Goal: Task Accomplishment & Management: Manage account settings

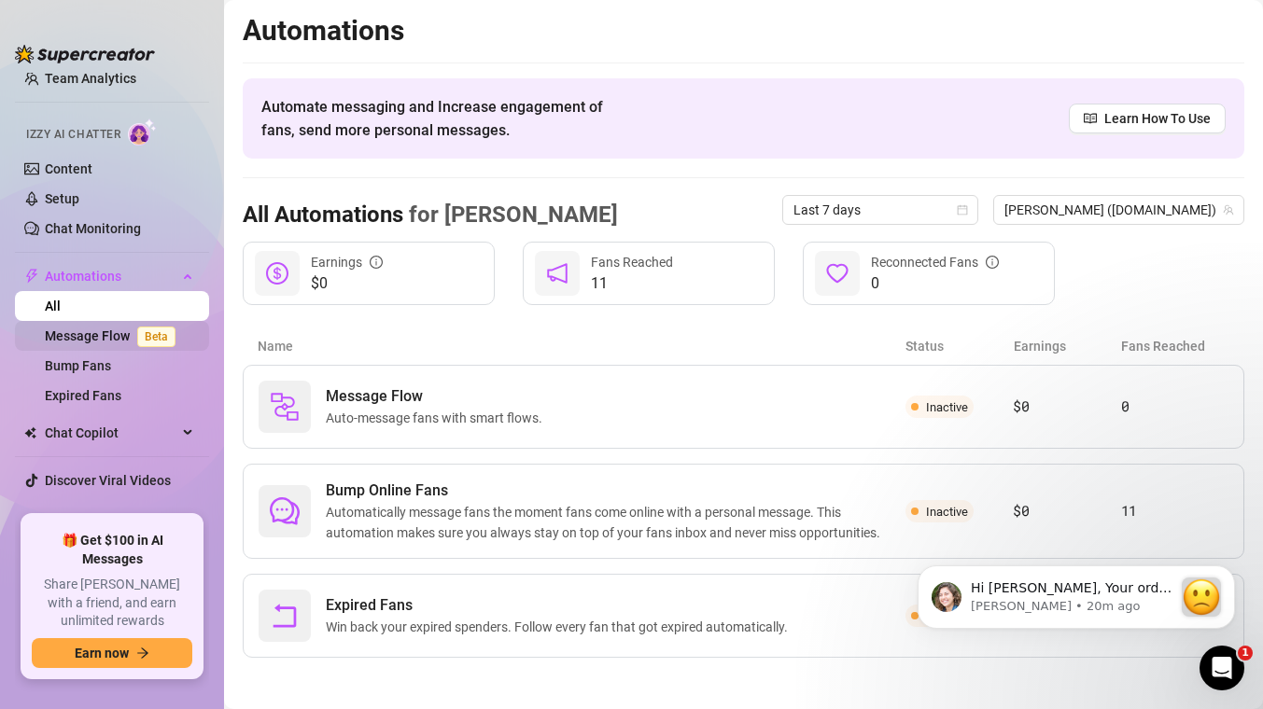
scroll to position [106, 0]
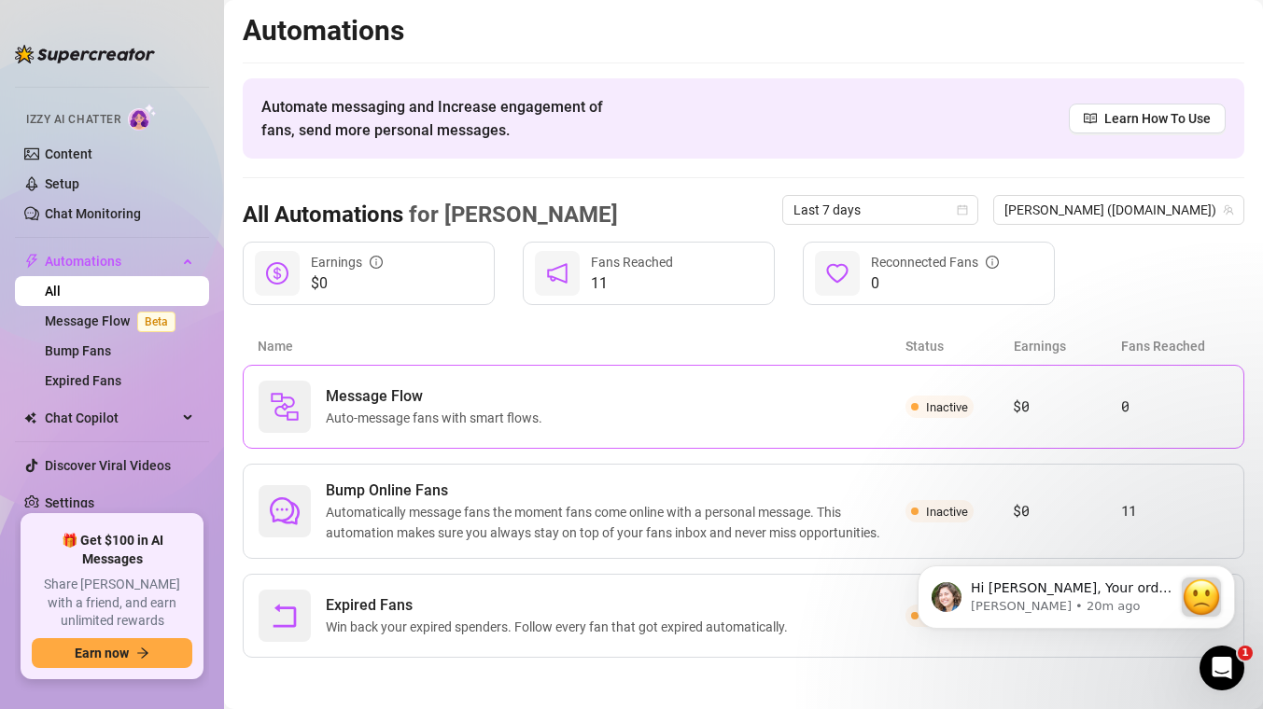
click at [651, 420] on div "Message Flow Auto-message fans with smart flows." at bounding box center [582, 407] width 647 height 52
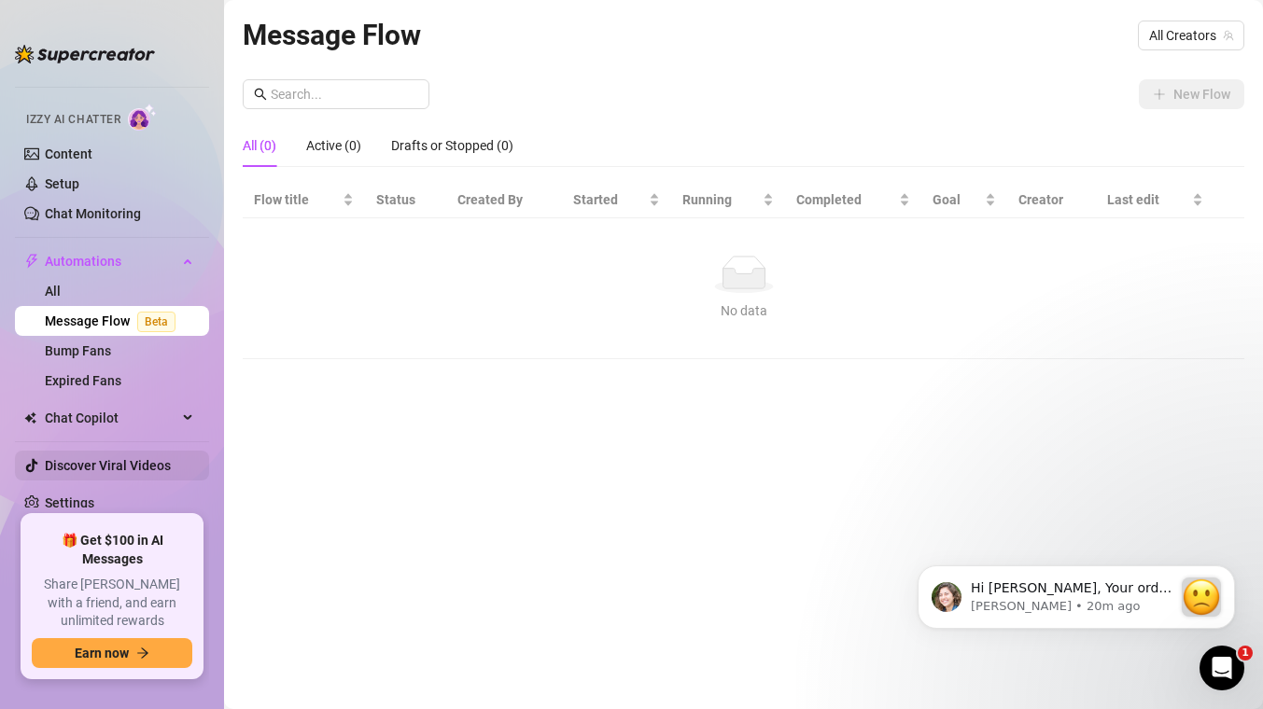
click at [122, 466] on link "Discover Viral Videos" at bounding box center [108, 465] width 126 height 15
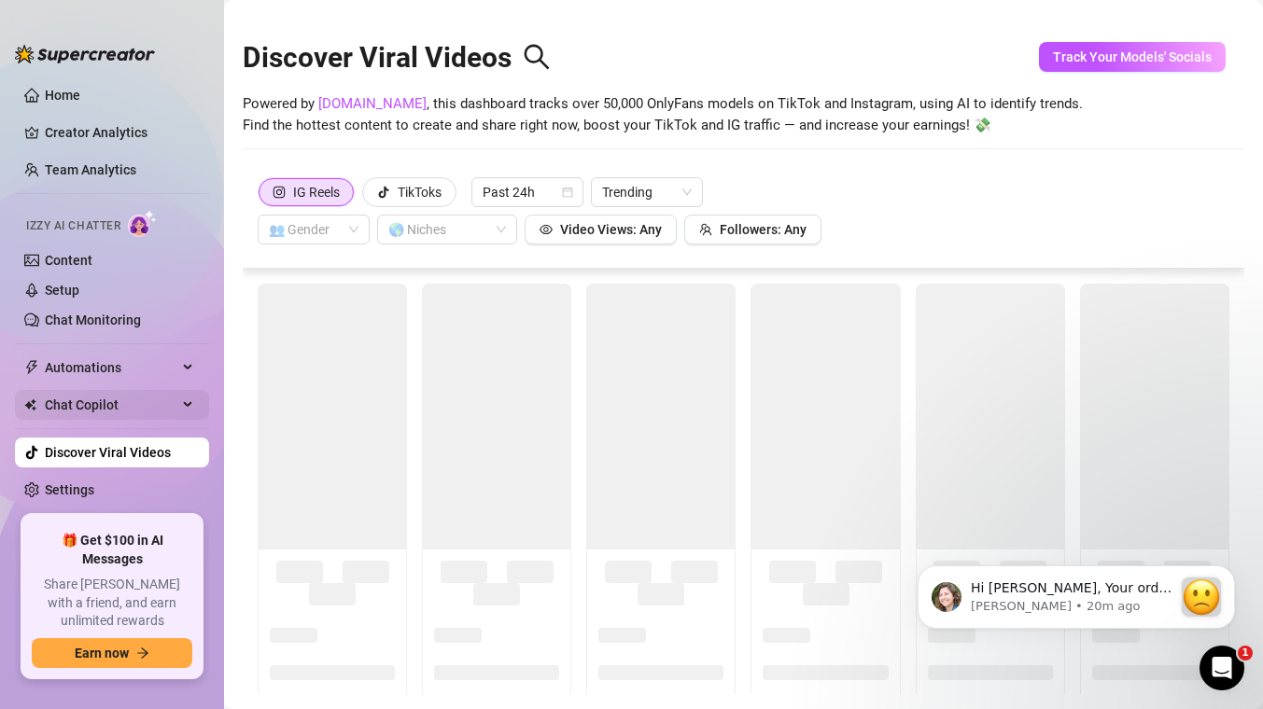
click at [119, 405] on span "Chat Copilot" at bounding box center [111, 405] width 133 height 30
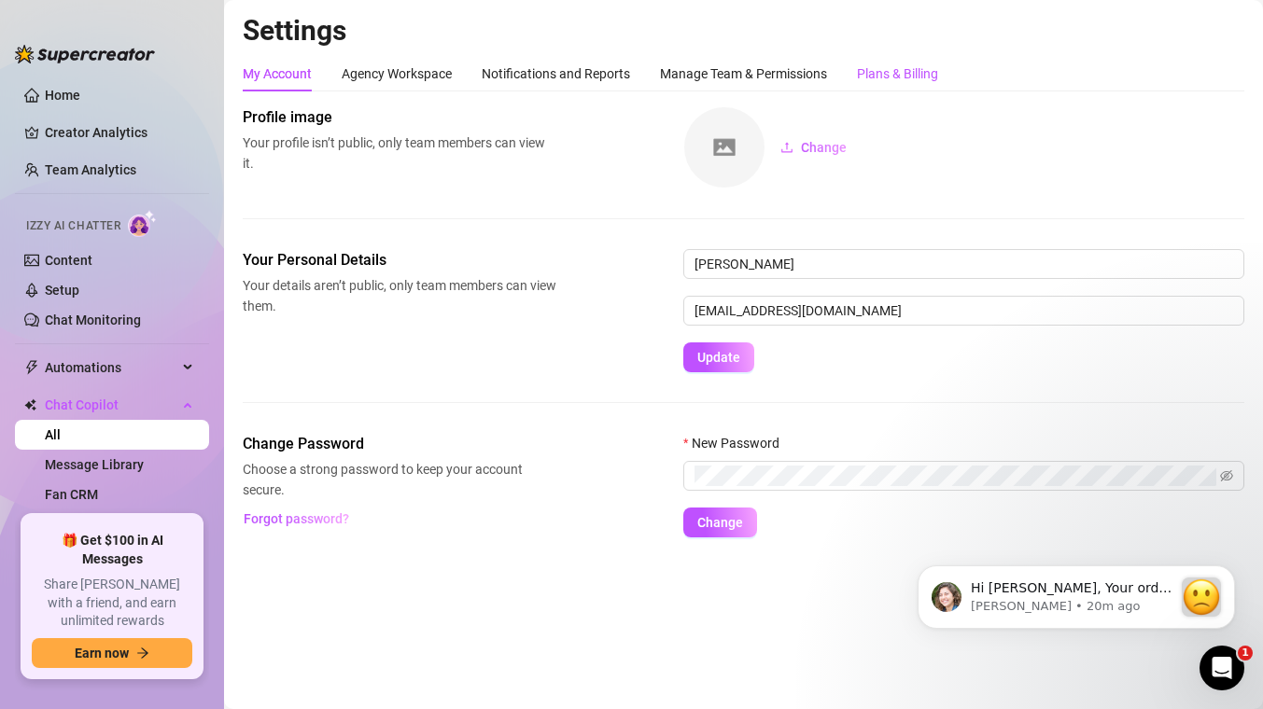
click at [908, 79] on div "Plans & Billing" at bounding box center [897, 73] width 81 height 21
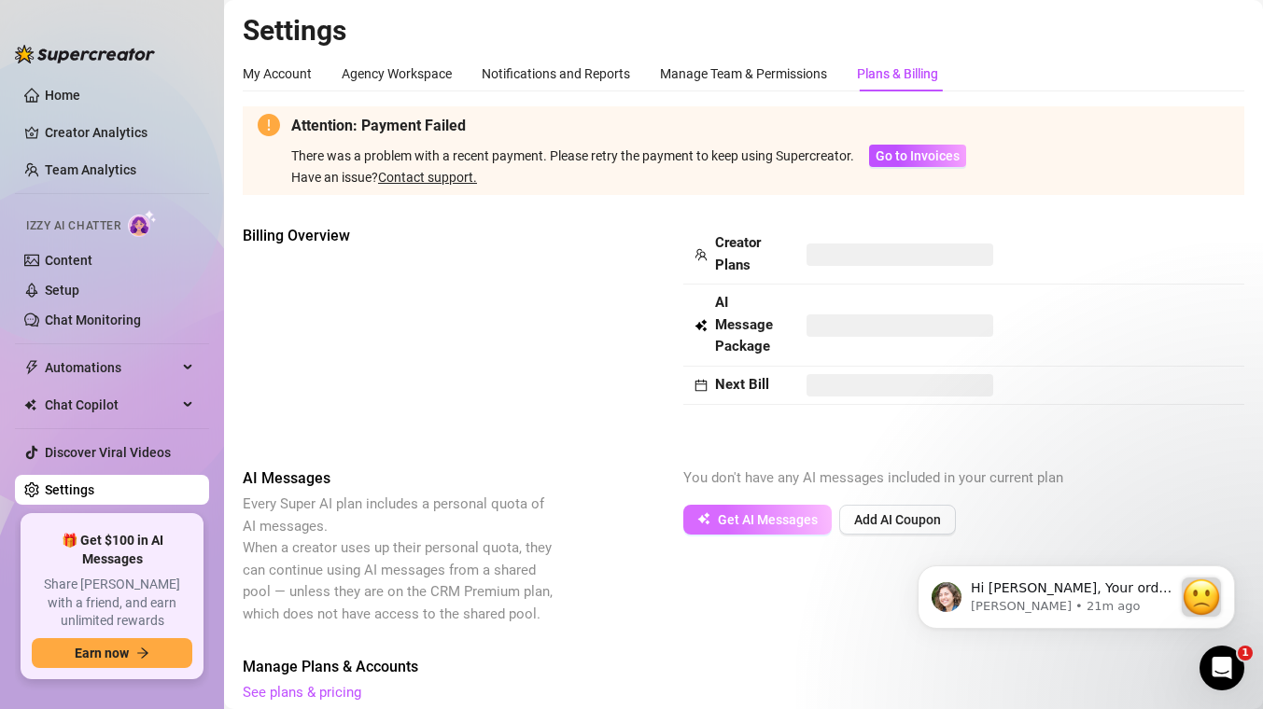
click at [774, 520] on span "Get AI Messages" at bounding box center [768, 519] width 100 height 15
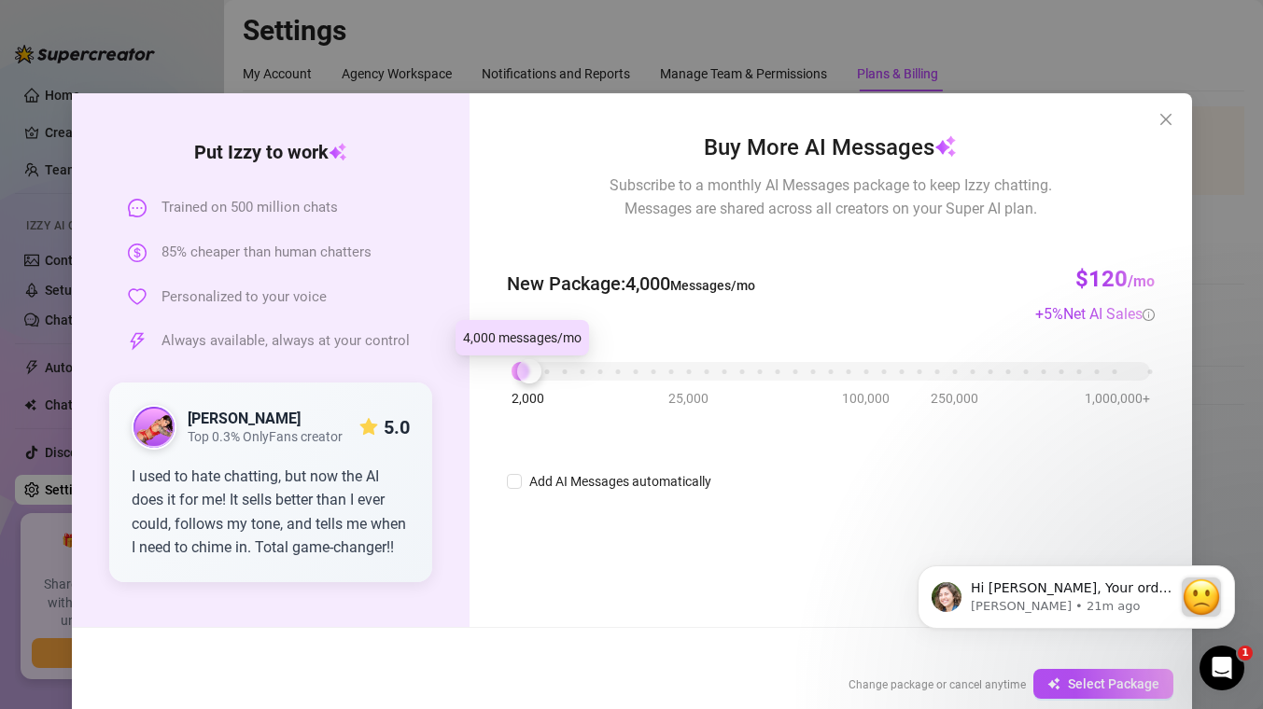
drag, startPoint x: 511, startPoint y: 373, endPoint x: 524, endPoint y: 373, distance: 13.1
click at [524, 373] on div at bounding box center [529, 371] width 24 height 24
drag, startPoint x: 524, startPoint y: 373, endPoint x: 498, endPoint y: 371, distance: 25.3
click at [517, 371] on div at bounding box center [529, 371] width 24 height 24
click at [510, 483] on input "Add AI Messages automatically" at bounding box center [514, 481] width 15 height 15
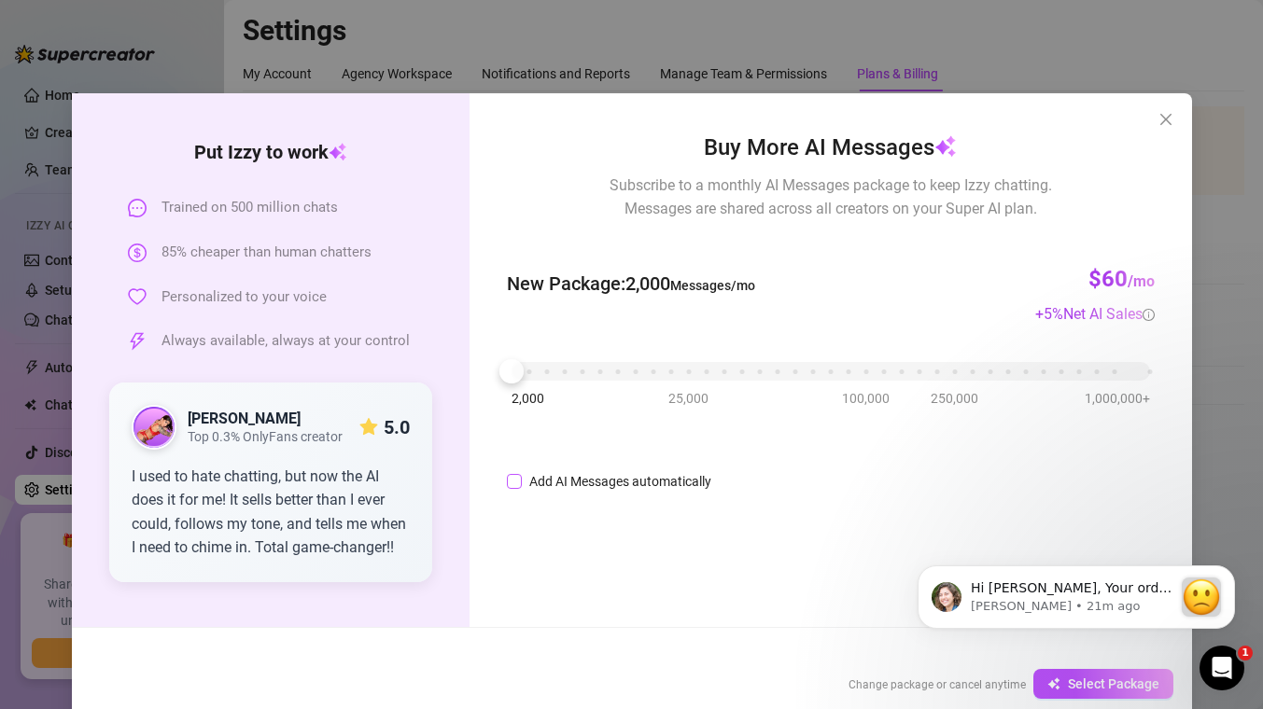
checkbox input "true"
click at [1234, 568] on button "Dismiss notification" at bounding box center [1229, 571] width 24 height 24
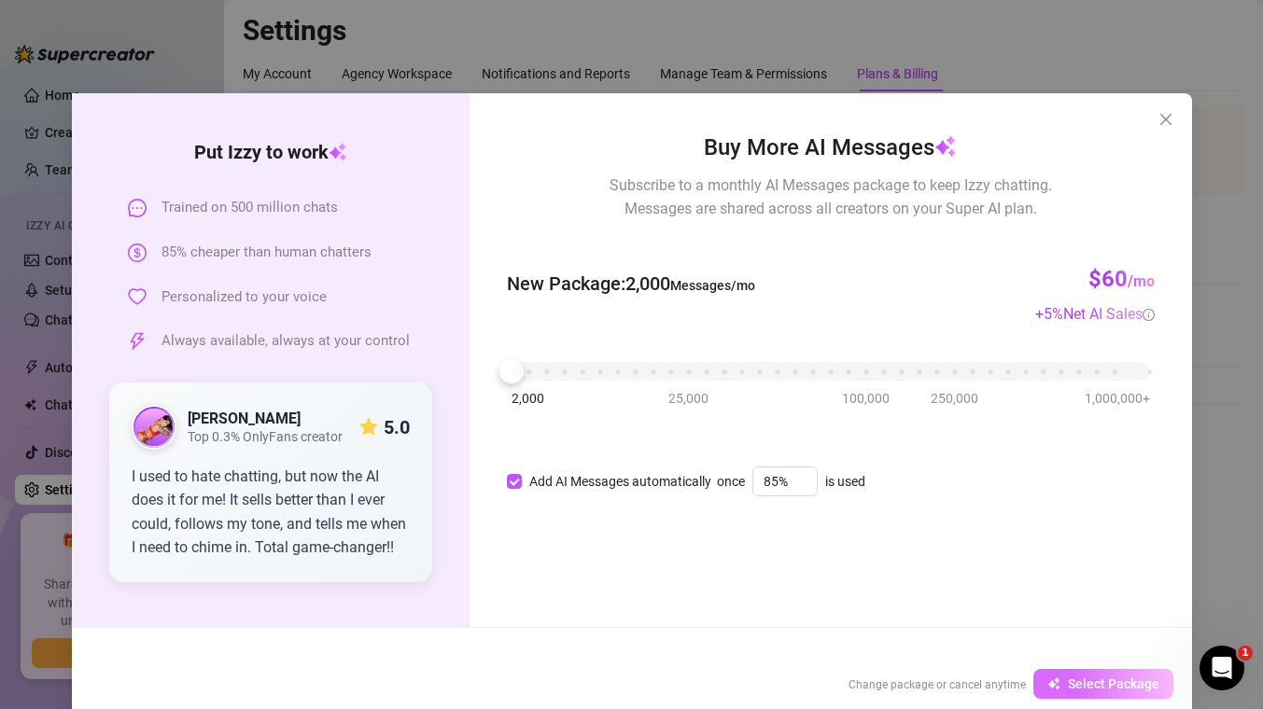
click at [1082, 685] on span "Select Package" at bounding box center [1113, 684] width 91 height 15
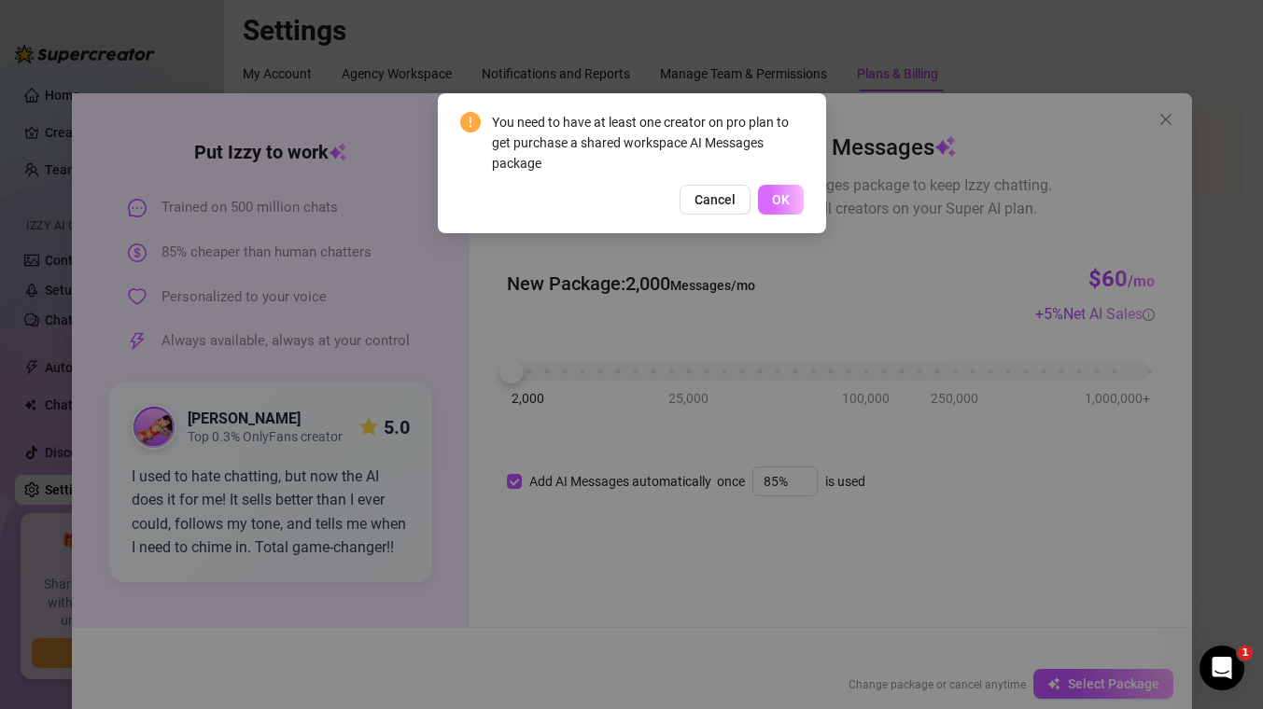
click at [781, 201] on span "OK" at bounding box center [781, 199] width 18 height 15
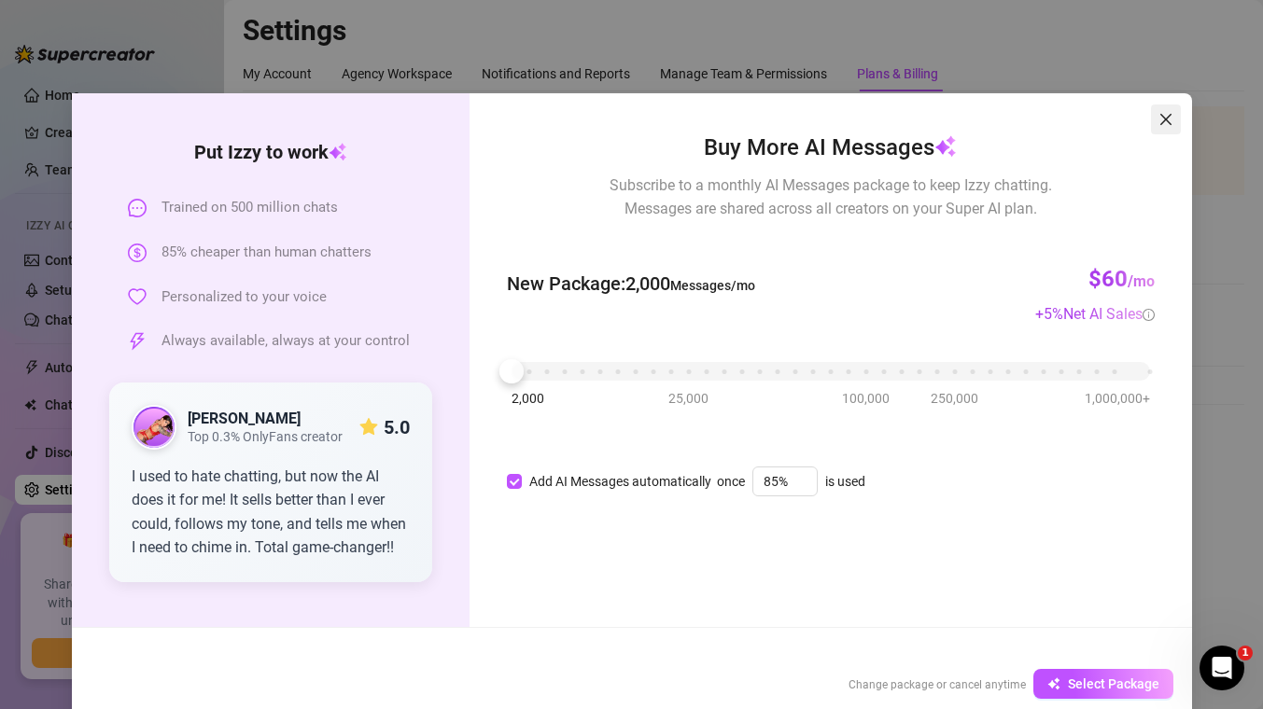
click at [1167, 125] on span "Close" at bounding box center [1166, 119] width 30 height 15
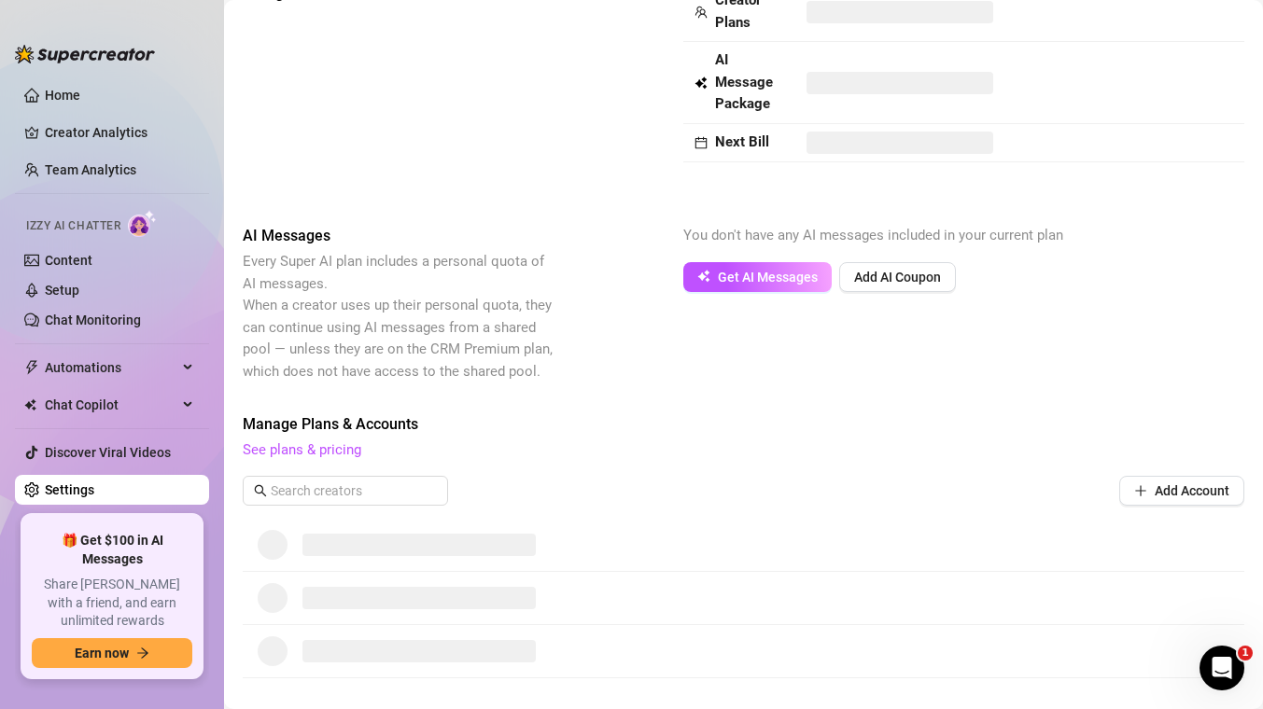
scroll to position [445, 0]
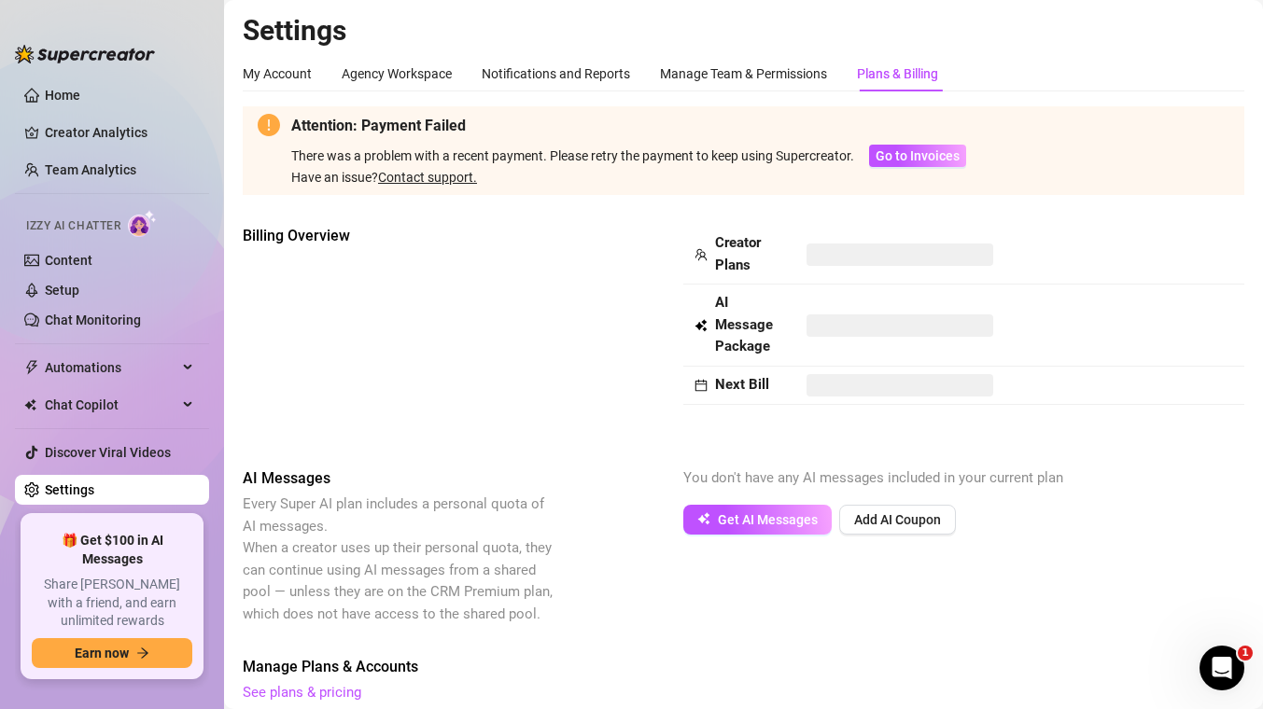
click at [789, 315] on td "AI Message Package" at bounding box center [739, 326] width 112 height 82
click at [913, 151] on span "Go to Invoices" at bounding box center [917, 155] width 84 height 15
click at [904, 159] on span "Go to Invoices" at bounding box center [917, 155] width 84 height 15
click at [567, 242] on div "Billing Overview Creator Plans AI Message Package Next Bill" at bounding box center [743, 331] width 1001 height 213
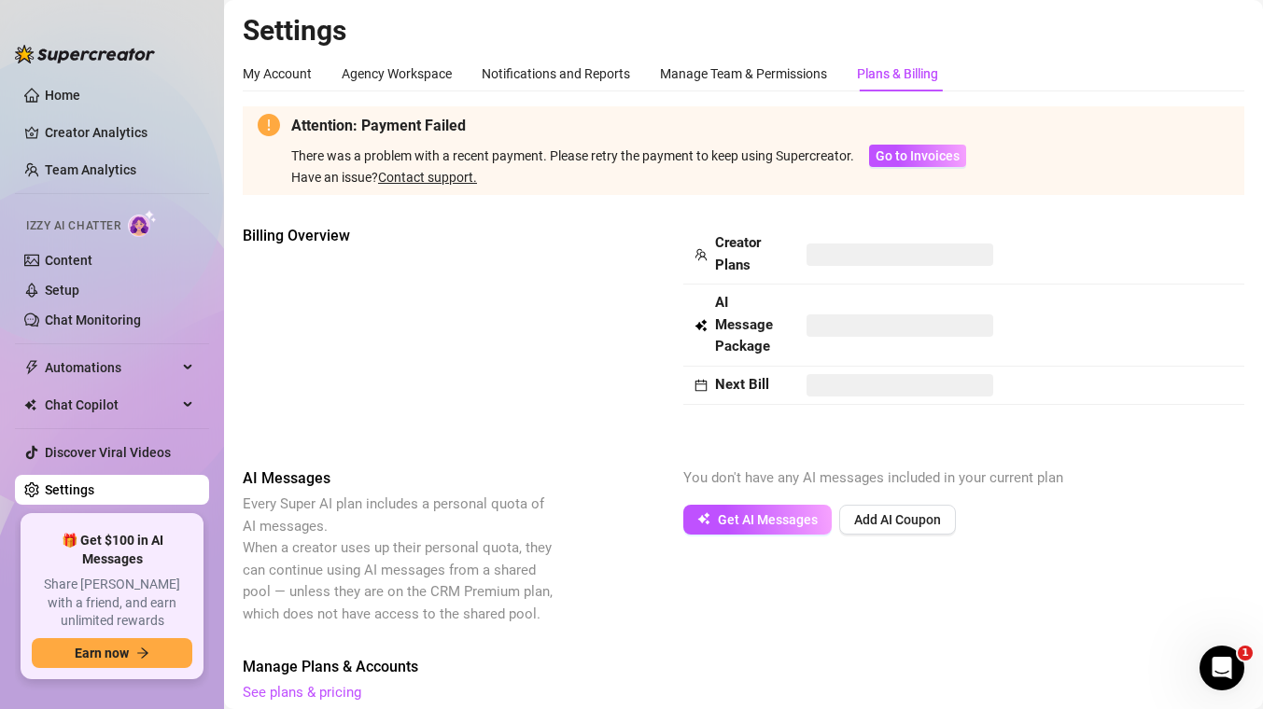
click at [550, 370] on div "Billing Overview" at bounding box center [400, 331] width 314 height 213
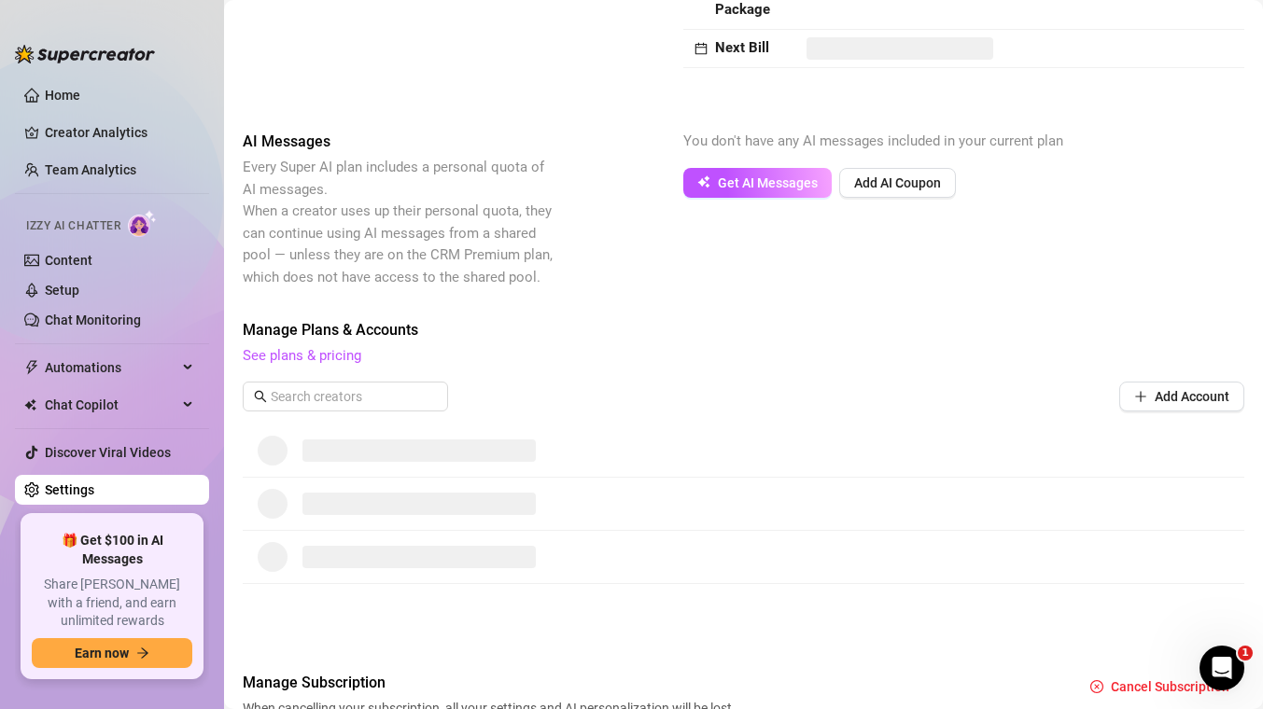
scroll to position [340, 0]
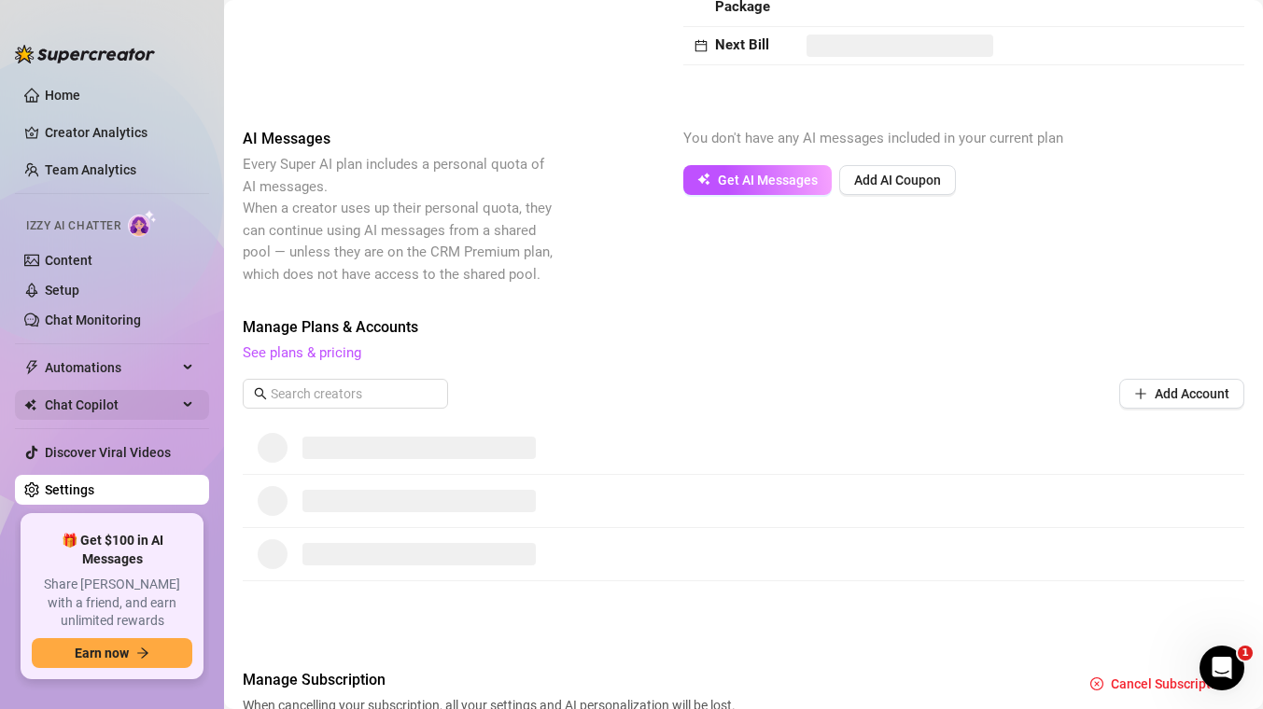
click at [106, 414] on span "Chat Copilot" at bounding box center [111, 405] width 133 height 30
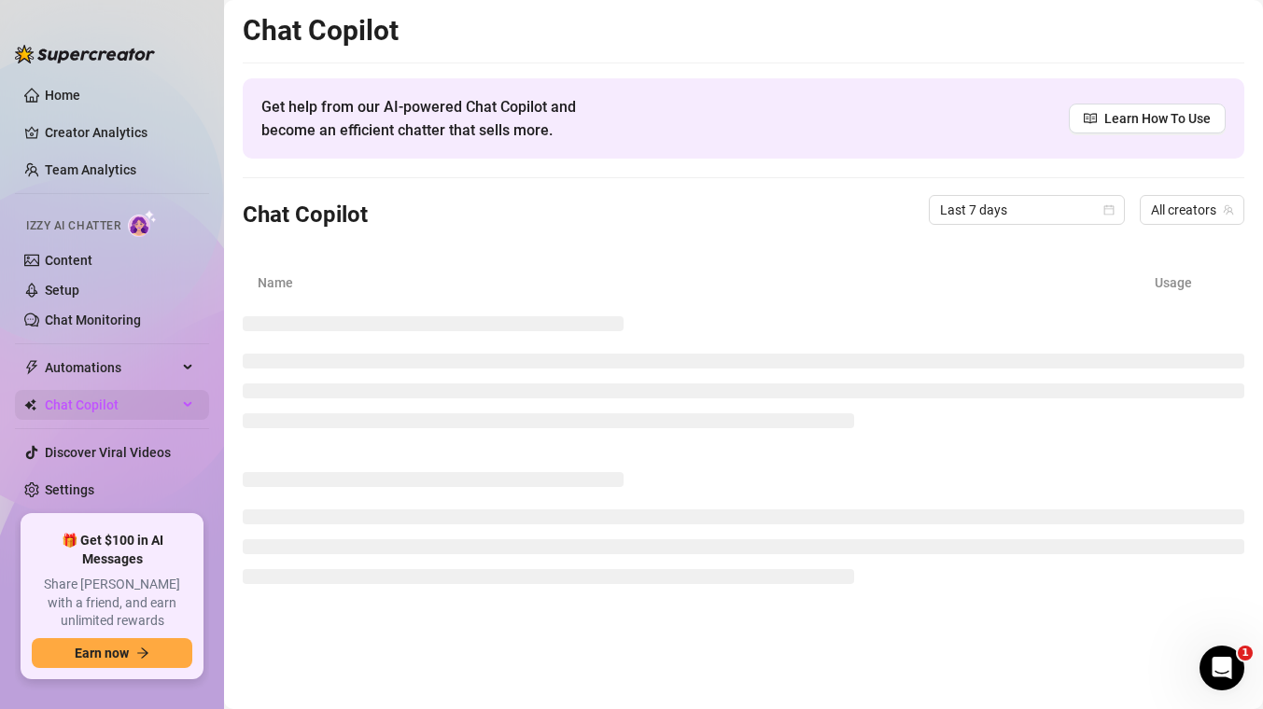
click at [103, 412] on span "Chat Copilot" at bounding box center [111, 405] width 133 height 30
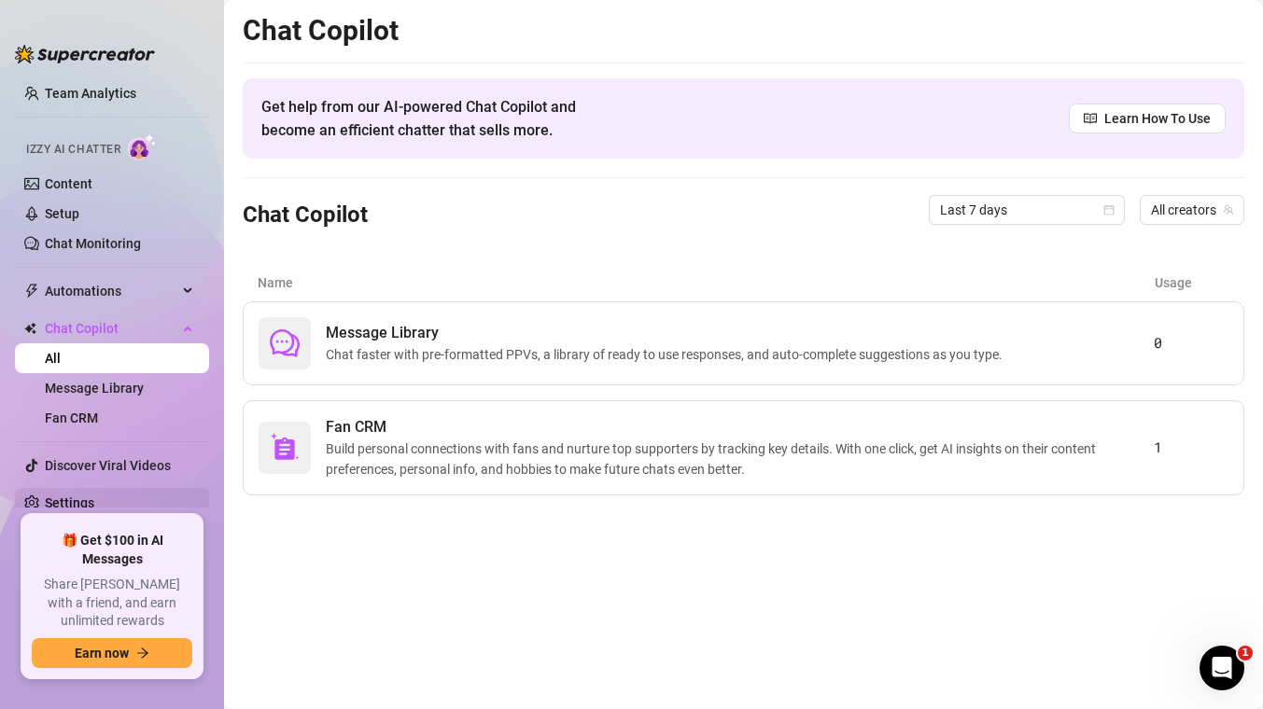
click at [94, 504] on link "Settings" at bounding box center [69, 503] width 49 height 15
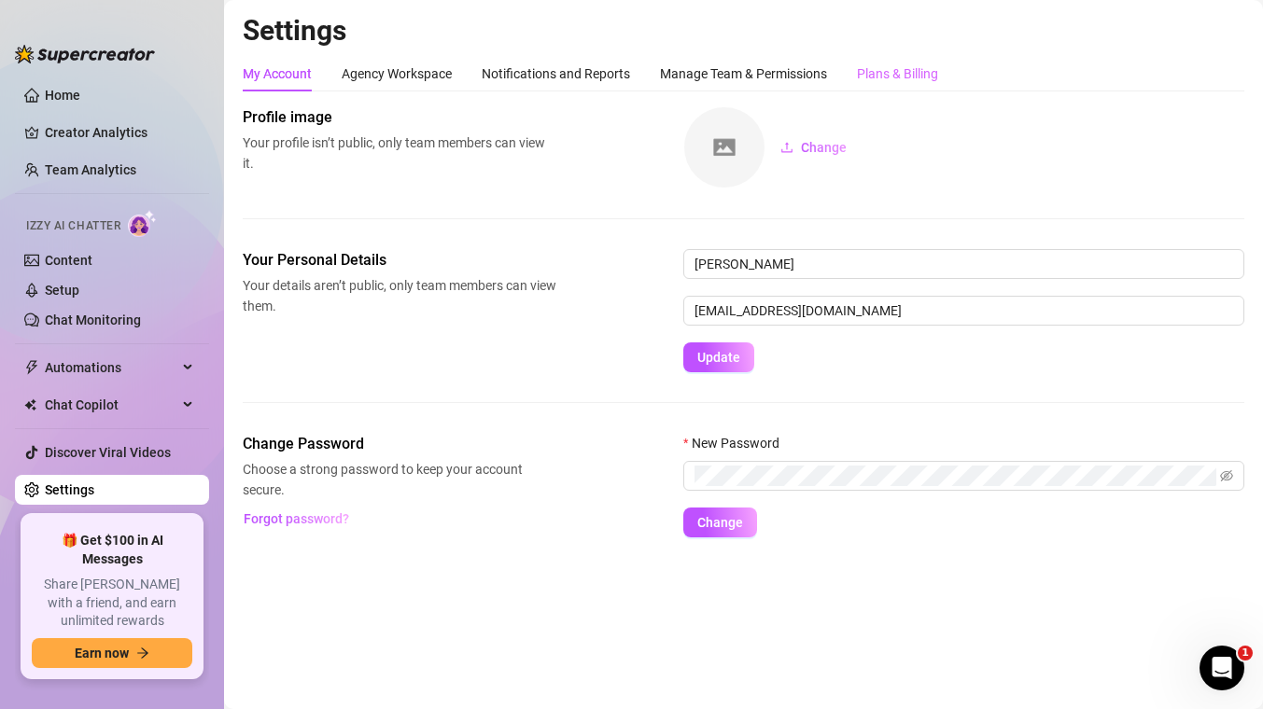
click at [895, 62] on div "Plans & Billing" at bounding box center [897, 73] width 81 height 35
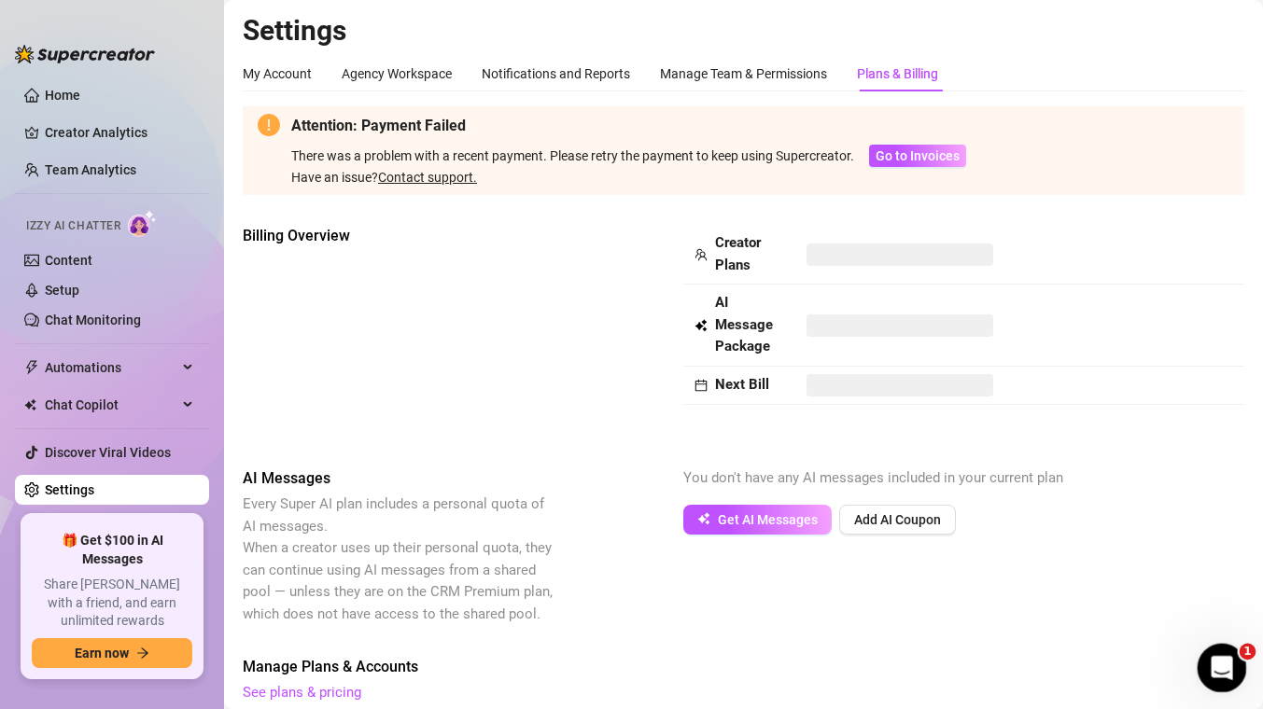
click at [1217, 659] on icon "Open Intercom Messenger" at bounding box center [1219, 666] width 31 height 31
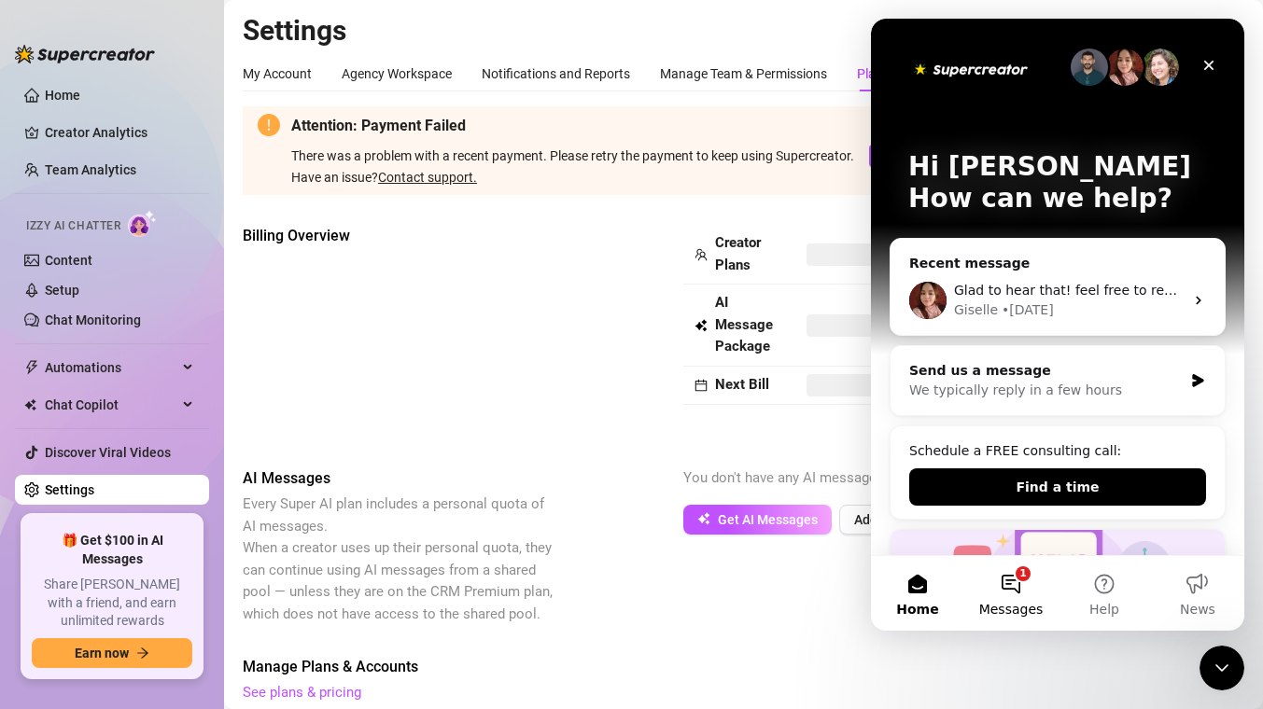
click at [985, 587] on button "1 Messages" at bounding box center [1010, 593] width 93 height 75
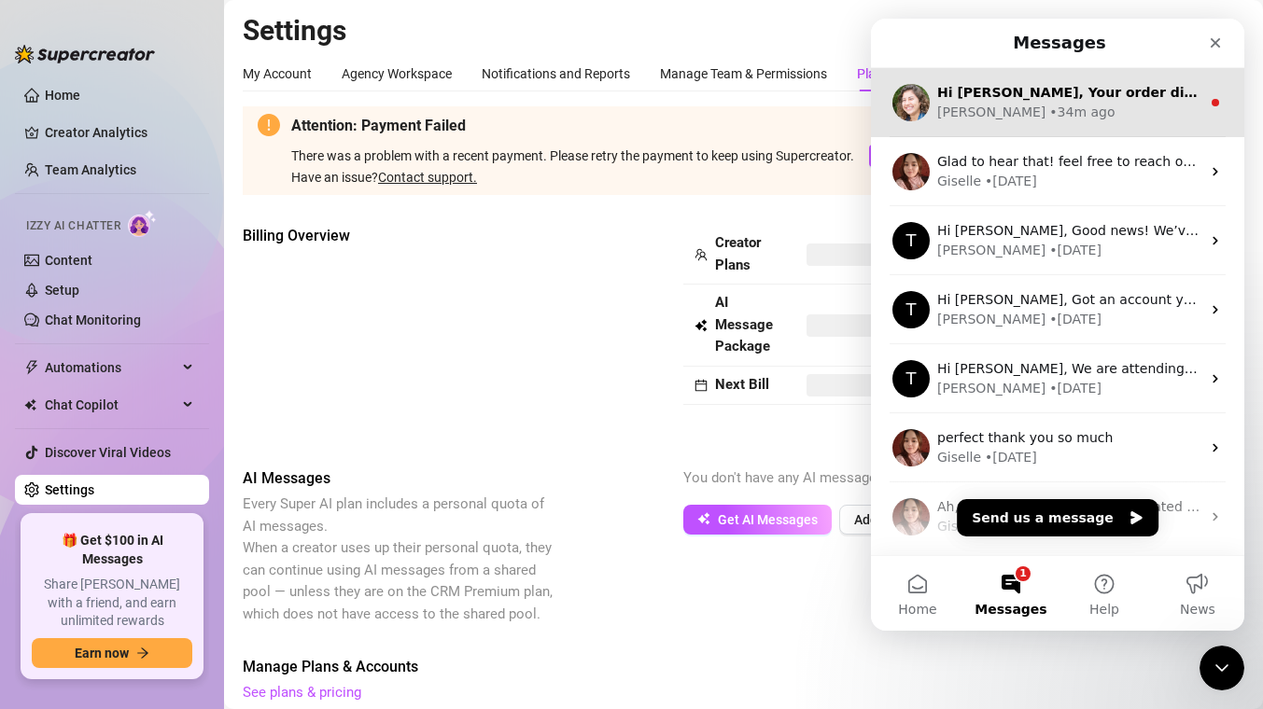
click at [1057, 122] on div "Hi [PERSON_NAME], Your order didn’t go through :slightly_frowning_face: Unfortu…" at bounding box center [1057, 102] width 373 height 69
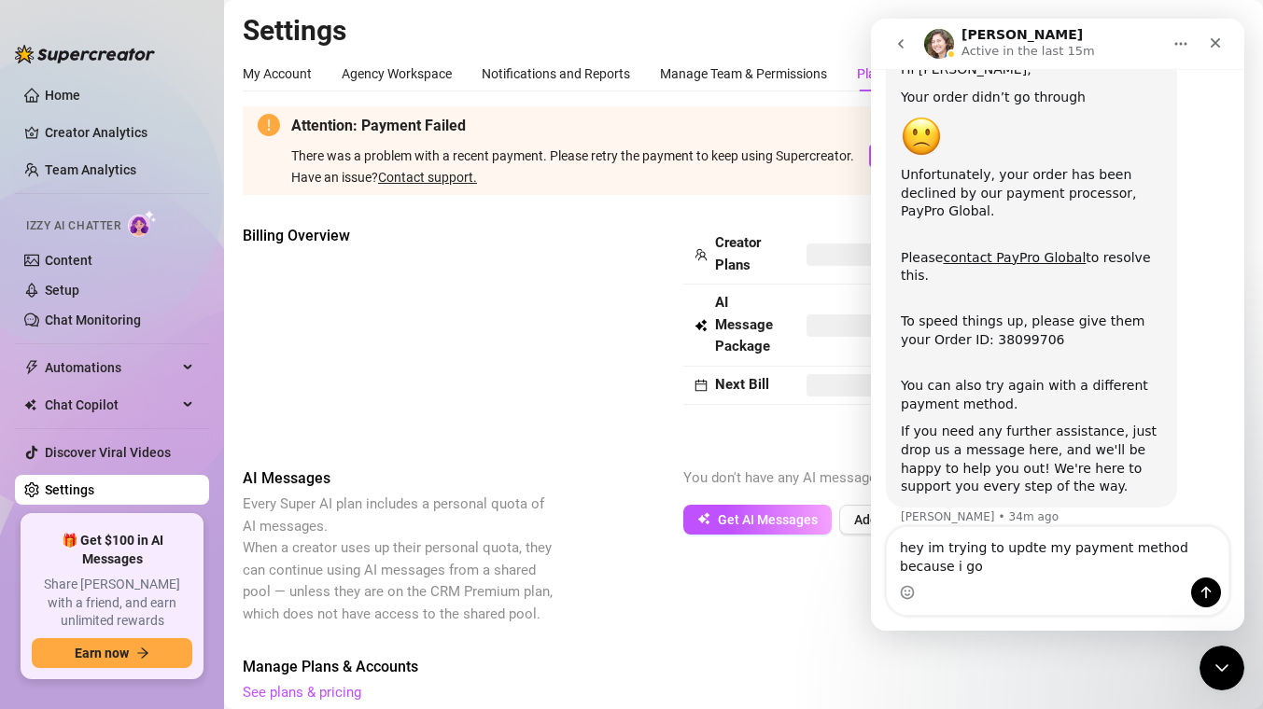
scroll to position [95, 0]
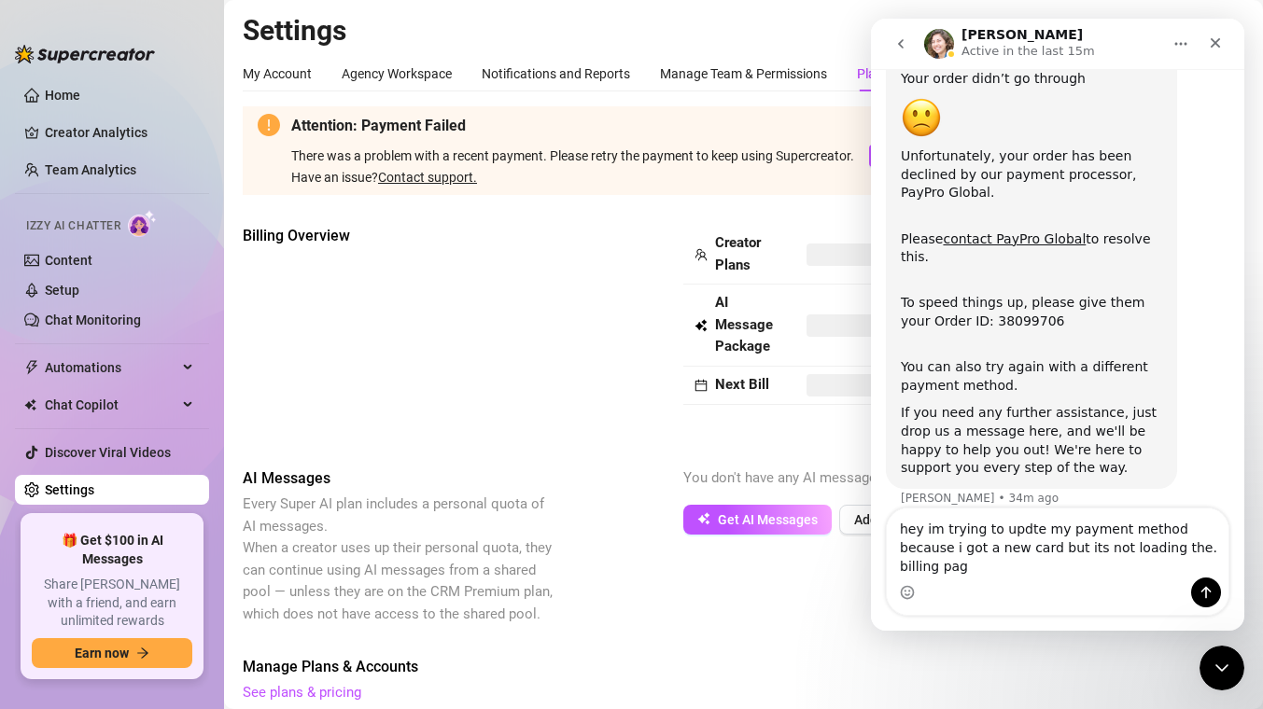
type textarea "hey im trying to updte my payment method because i got a new card but its not l…"
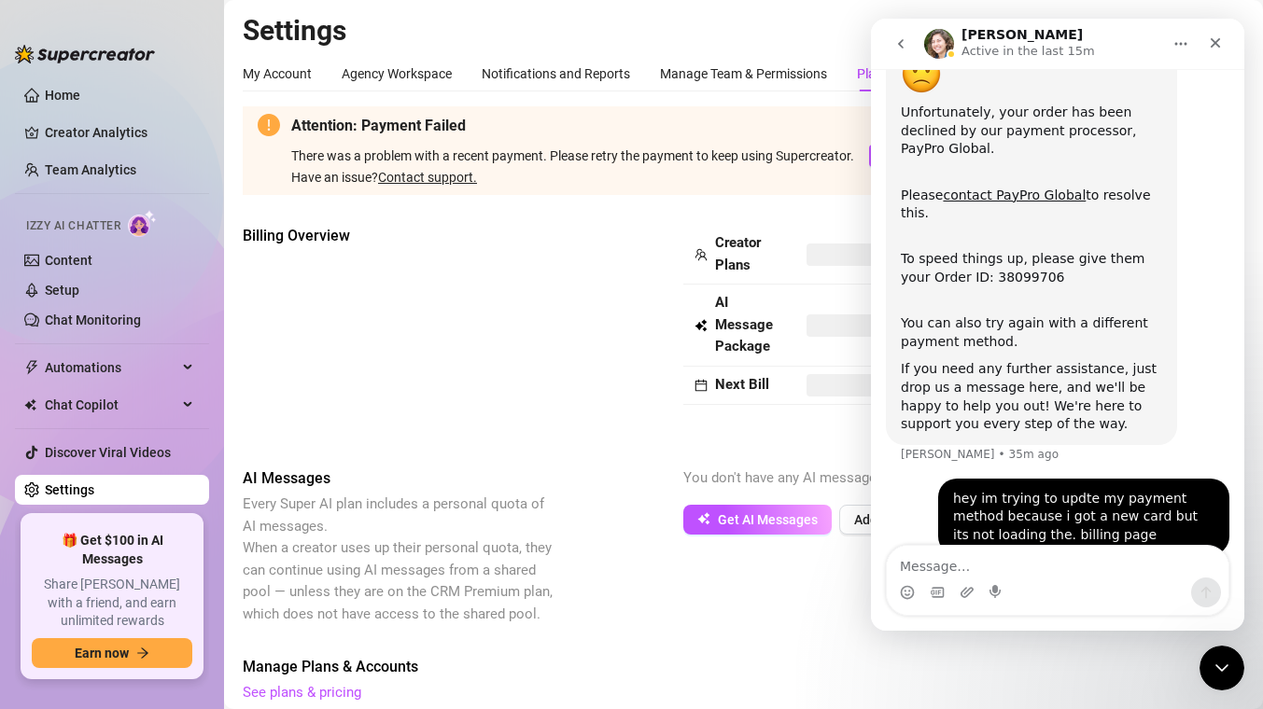
scroll to position [169, 0]
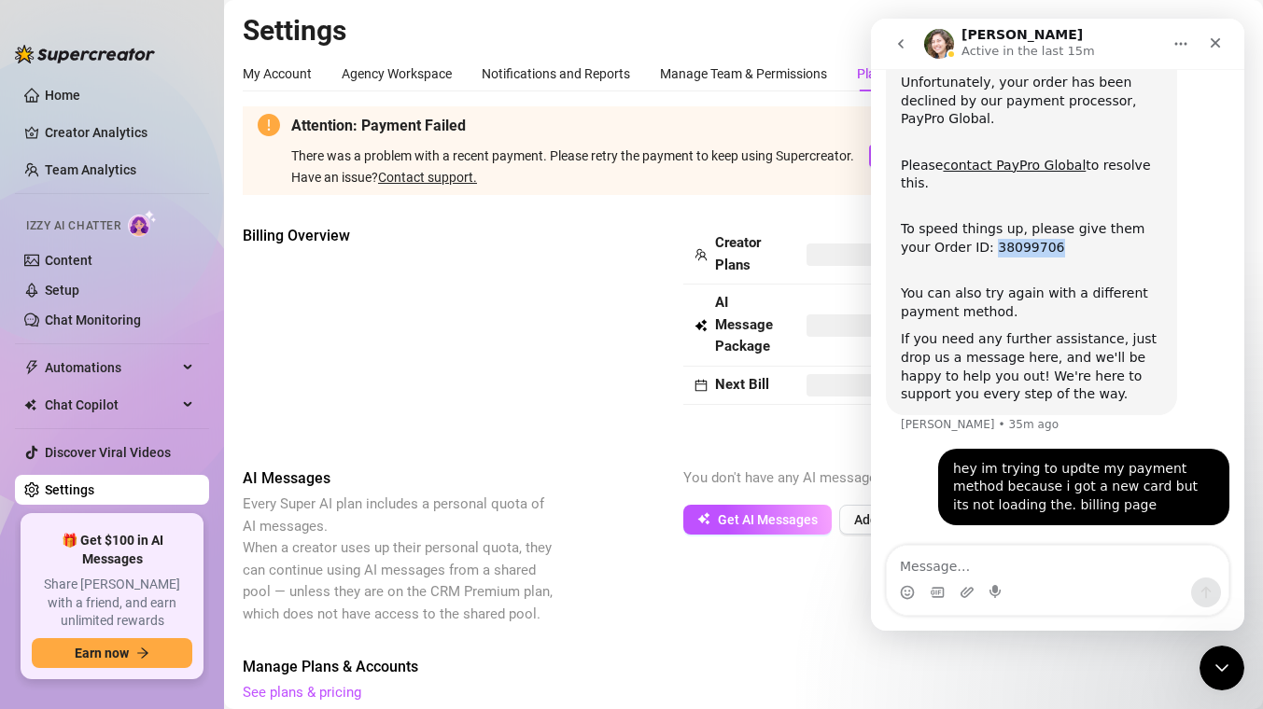
drag, startPoint x: 961, startPoint y: 249, endPoint x: 1026, endPoint y: 247, distance: 64.4
click at [1026, 247] on div "To speed things up, please give them your Order ID: 38099706" at bounding box center [1031, 230] width 261 height 55
copy div "38099706"
click at [537, 399] on div "Billing Overview" at bounding box center [400, 331] width 314 height 213
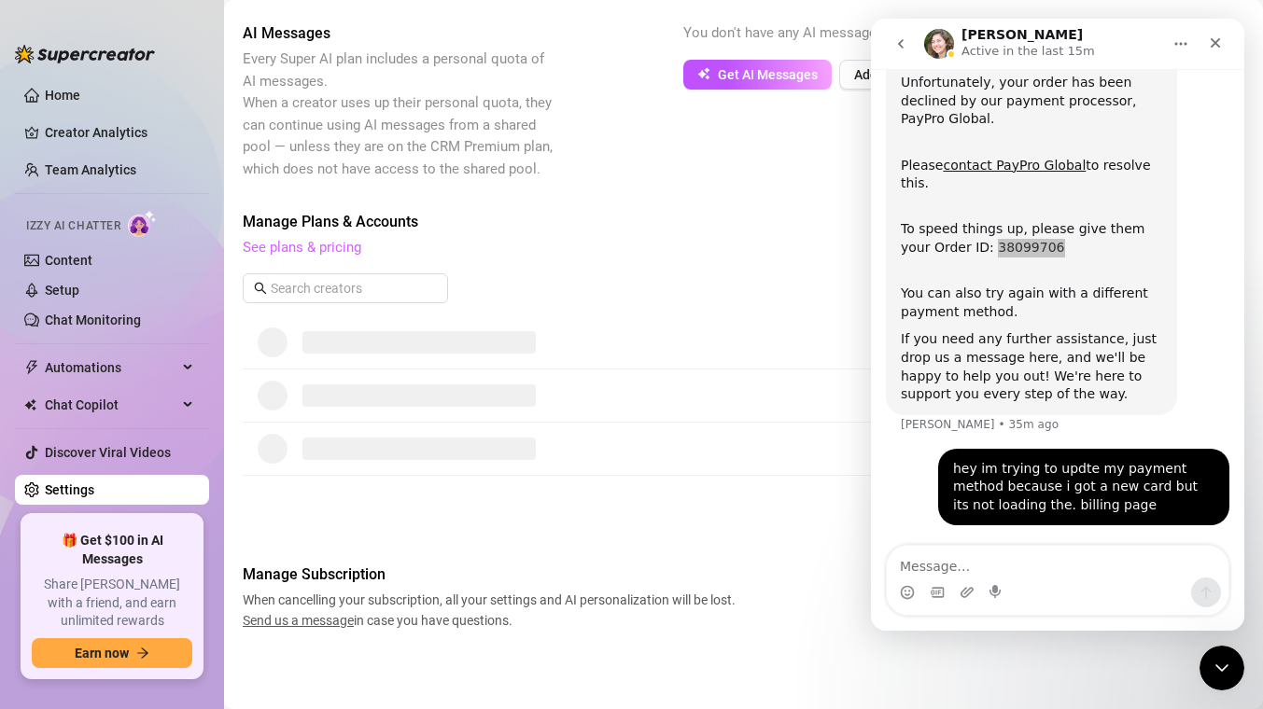
click at [349, 246] on link "See plans & pricing" at bounding box center [302, 247] width 119 height 17
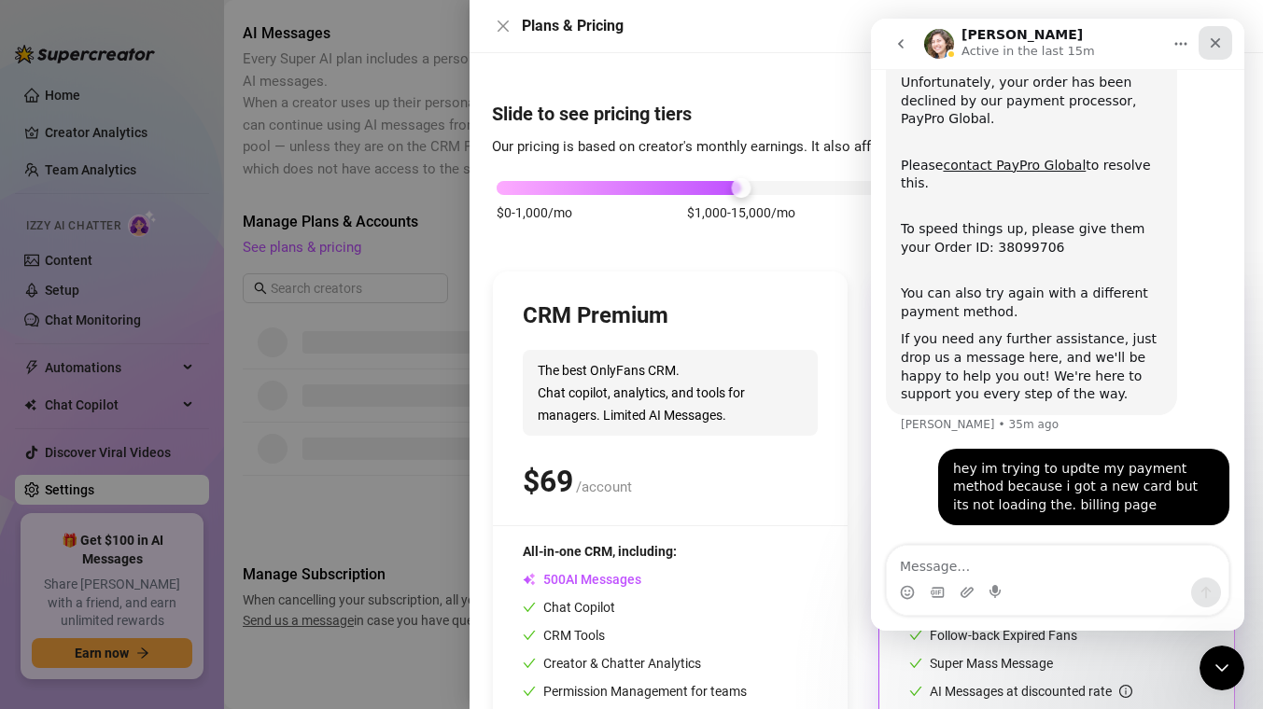
click at [1229, 49] on div "Close" at bounding box center [1215, 43] width 34 height 34
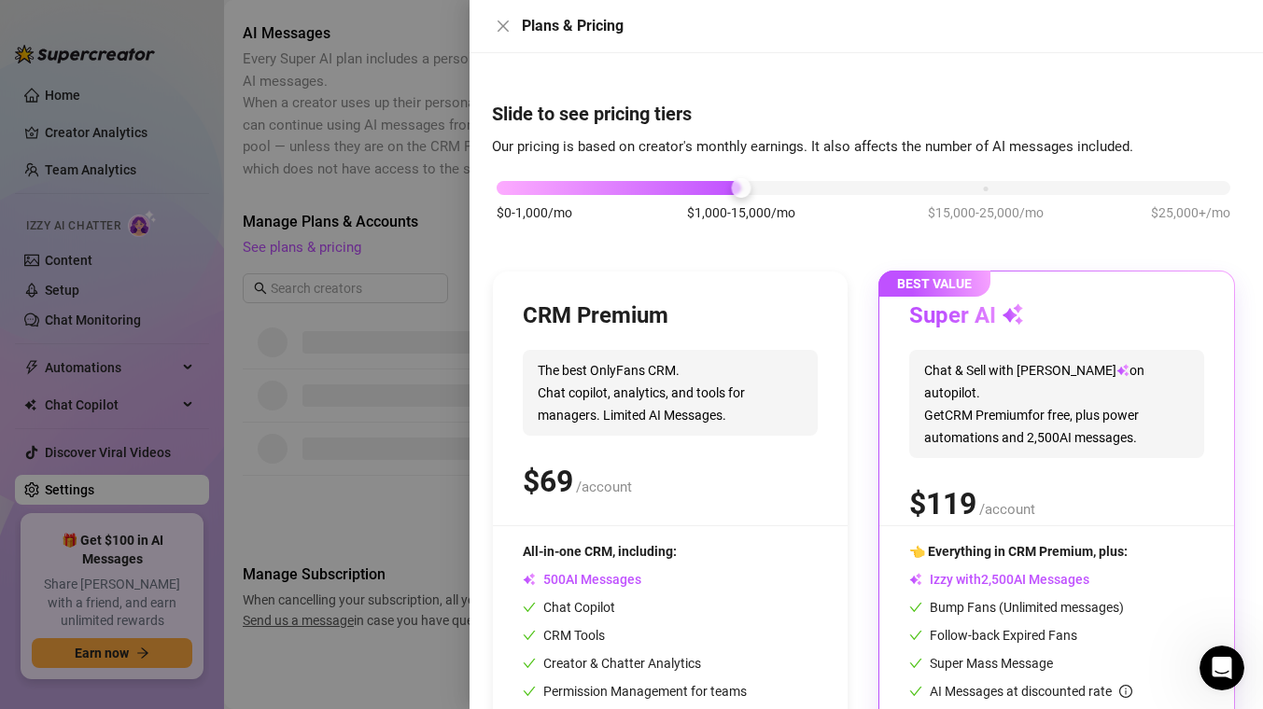
scroll to position [169, 0]
click at [1228, 49] on div "Plans & Pricing" at bounding box center [865, 26] width 793 height 53
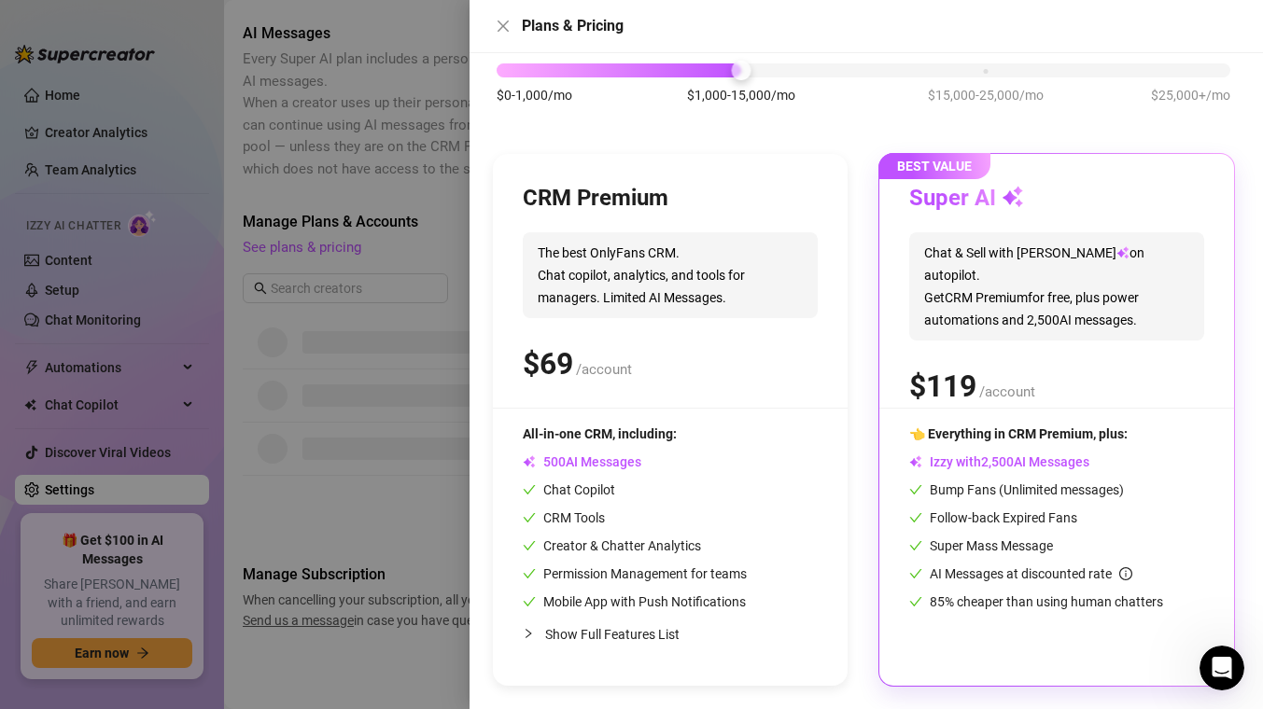
click at [407, 340] on div at bounding box center [631, 354] width 1263 height 709
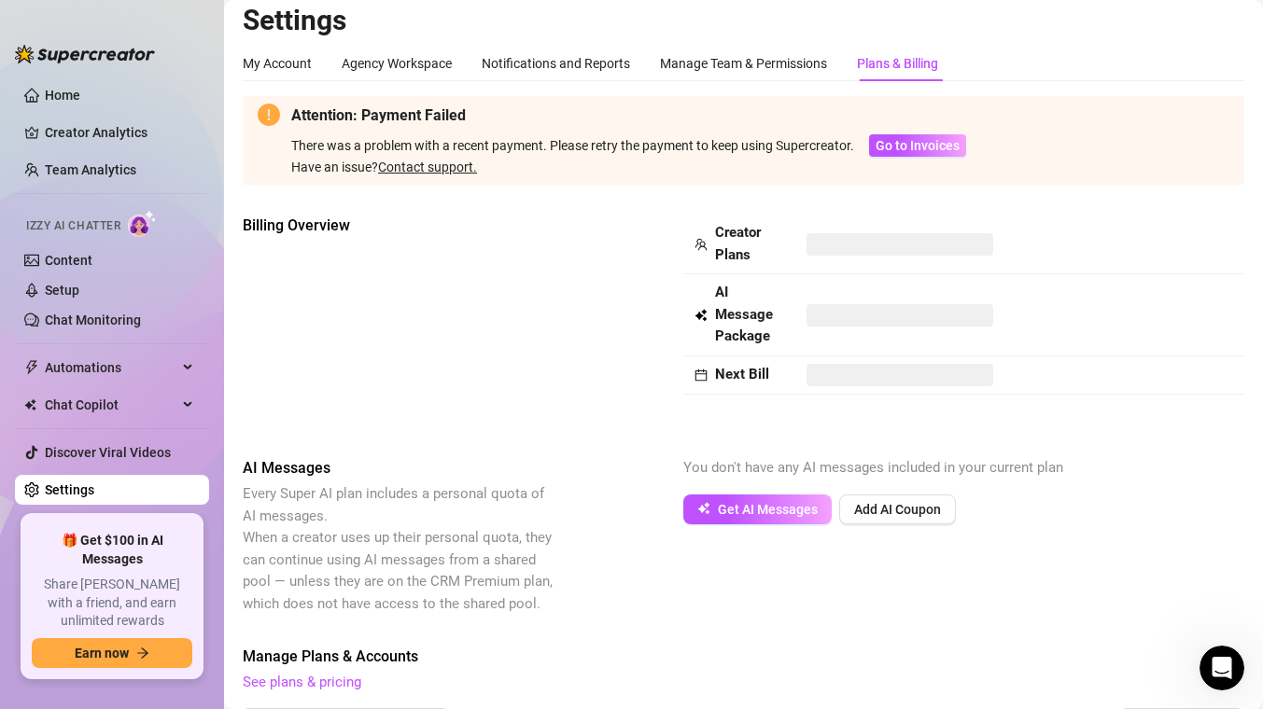
scroll to position [0, 0]
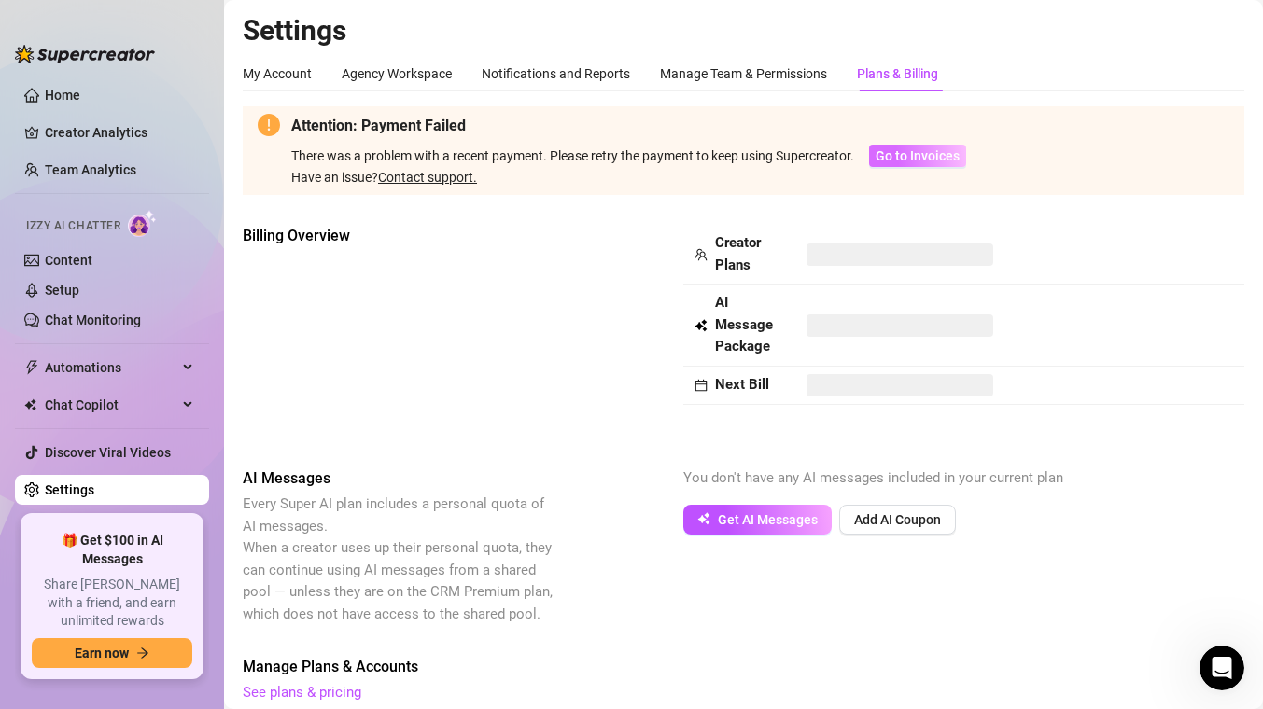
click at [936, 153] on span "Go to Invoices" at bounding box center [917, 155] width 84 height 15
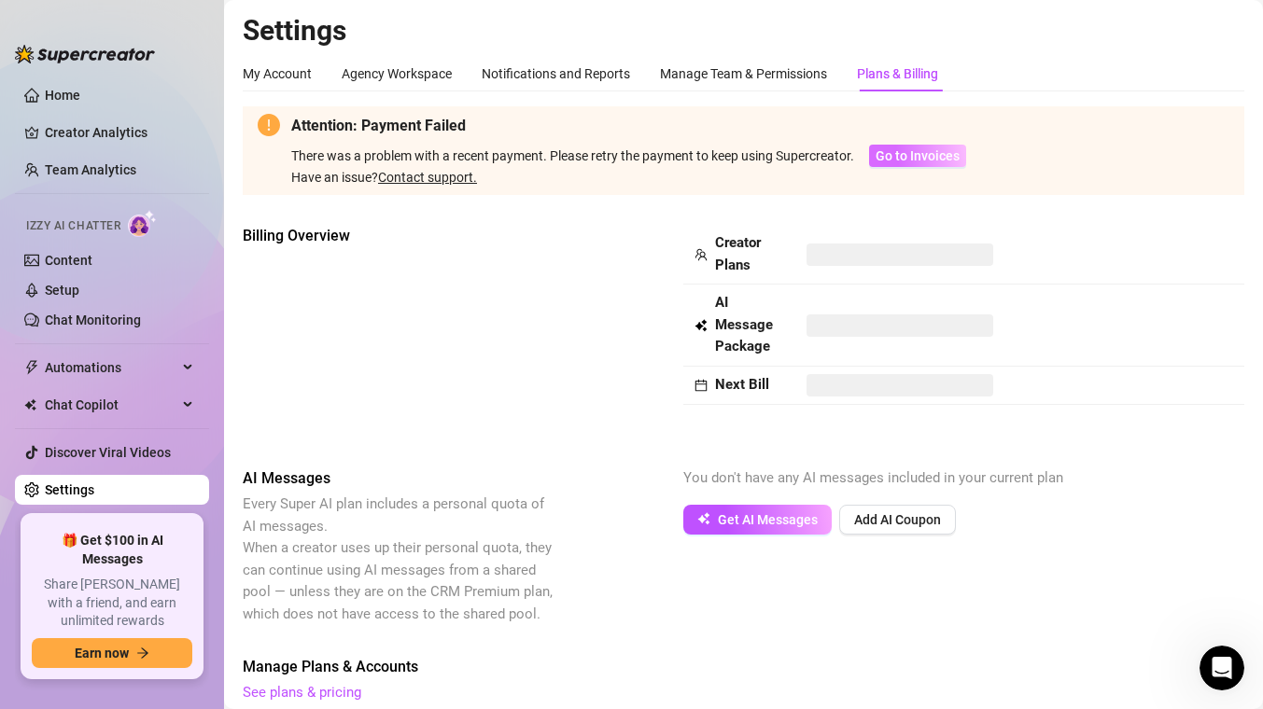
click at [934, 152] on span "Go to Invoices" at bounding box center [917, 155] width 84 height 15
click at [933, 152] on span "Go to Invoices" at bounding box center [917, 155] width 84 height 15
click at [825, 333] on span at bounding box center [899, 326] width 187 height 22
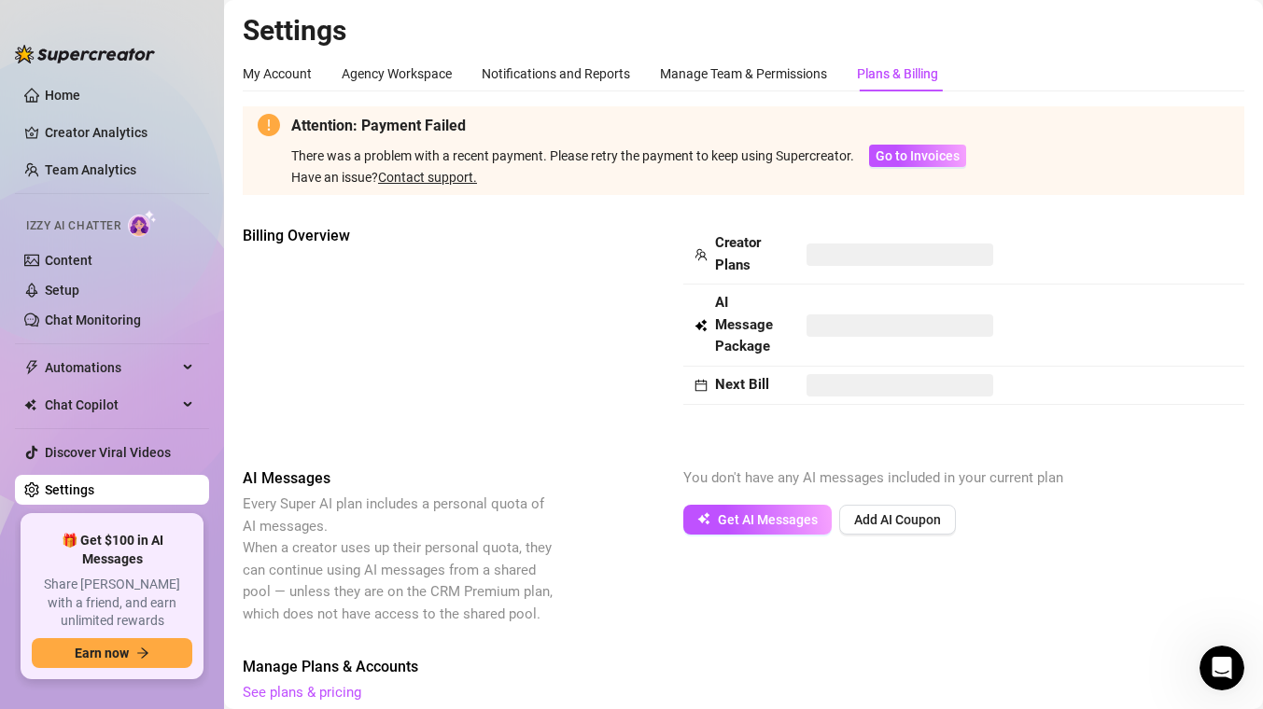
click at [862, 407] on div "Billing Overview Creator Plans AI Message Package Next Bill" at bounding box center [743, 331] width 1001 height 213
